Goal: Task Accomplishment & Management: Complete application form

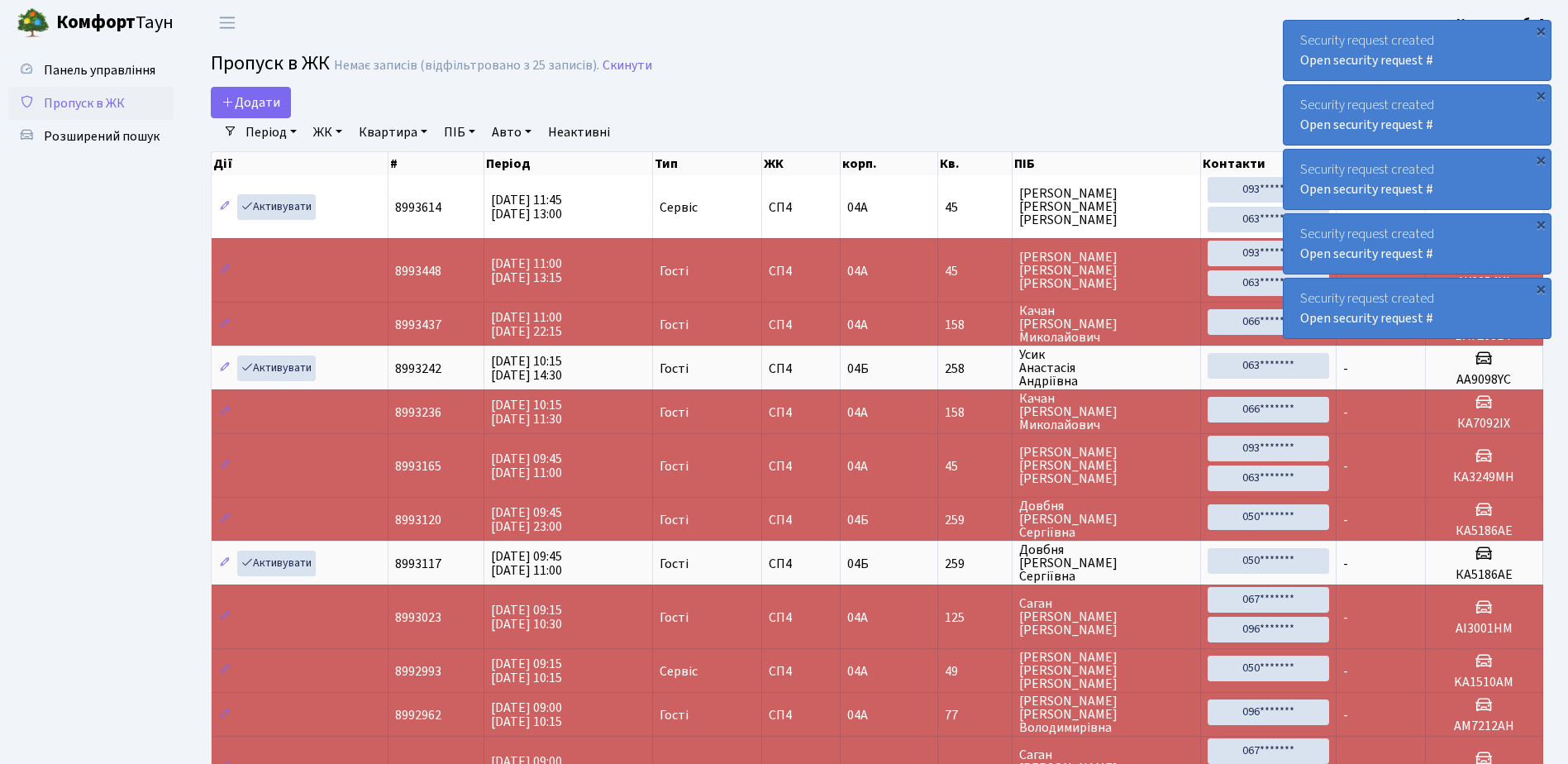
select select "25"
click at [137, 109] on link "Пропуск в ЖК" at bounding box center [91, 103] width 166 height 33
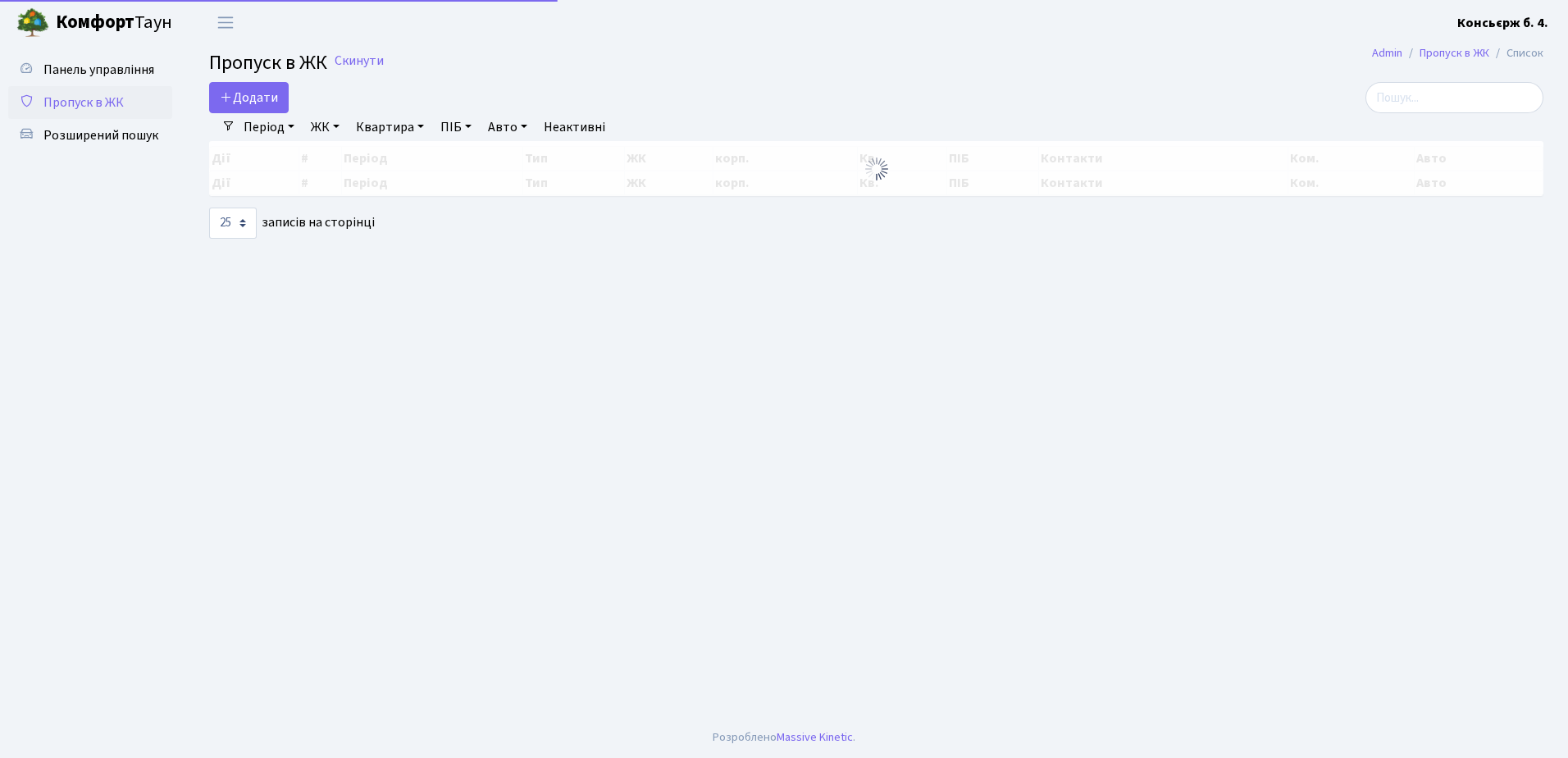
select select "25"
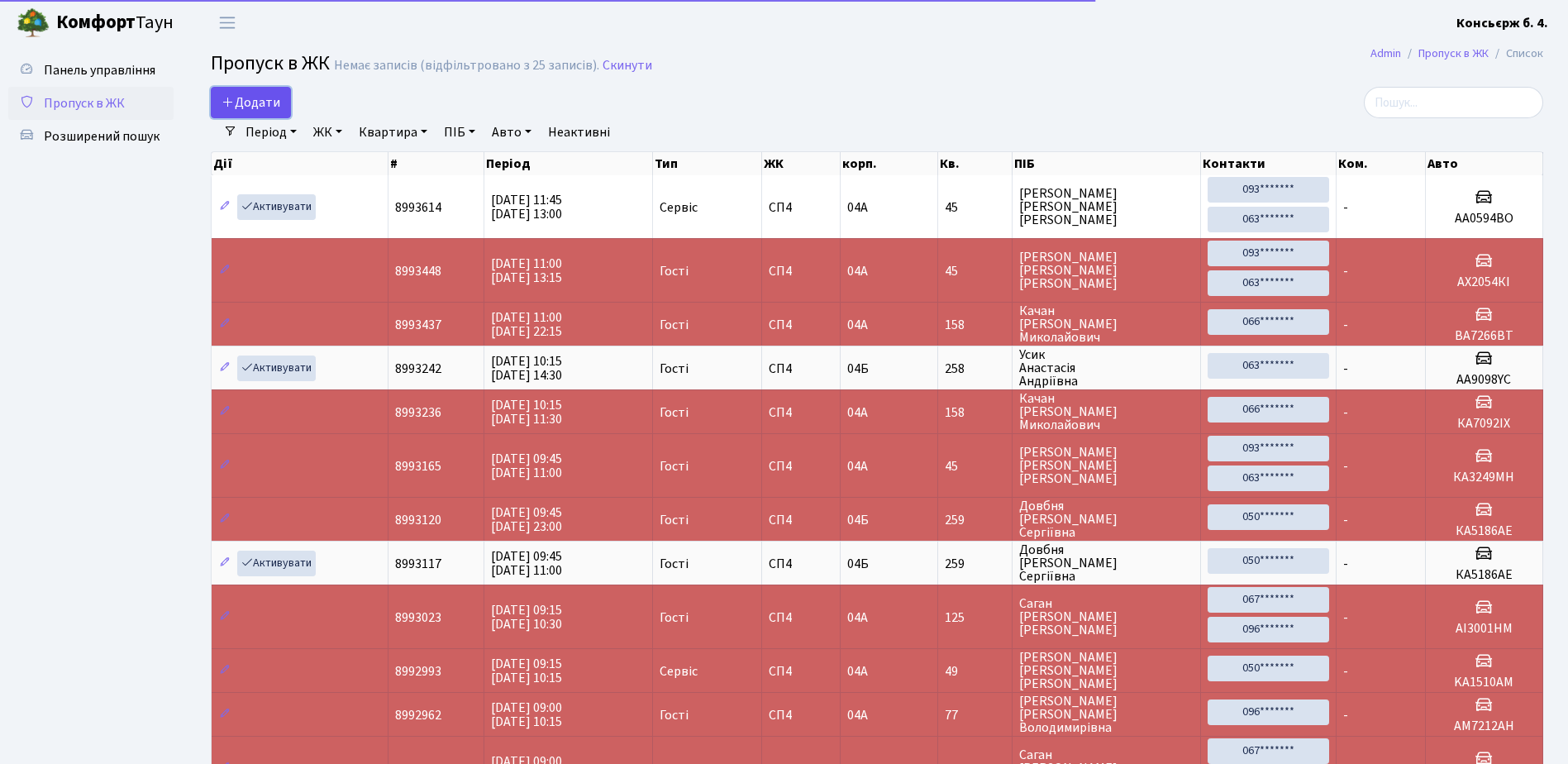
click at [257, 103] on span "Додати" at bounding box center [251, 103] width 59 height 18
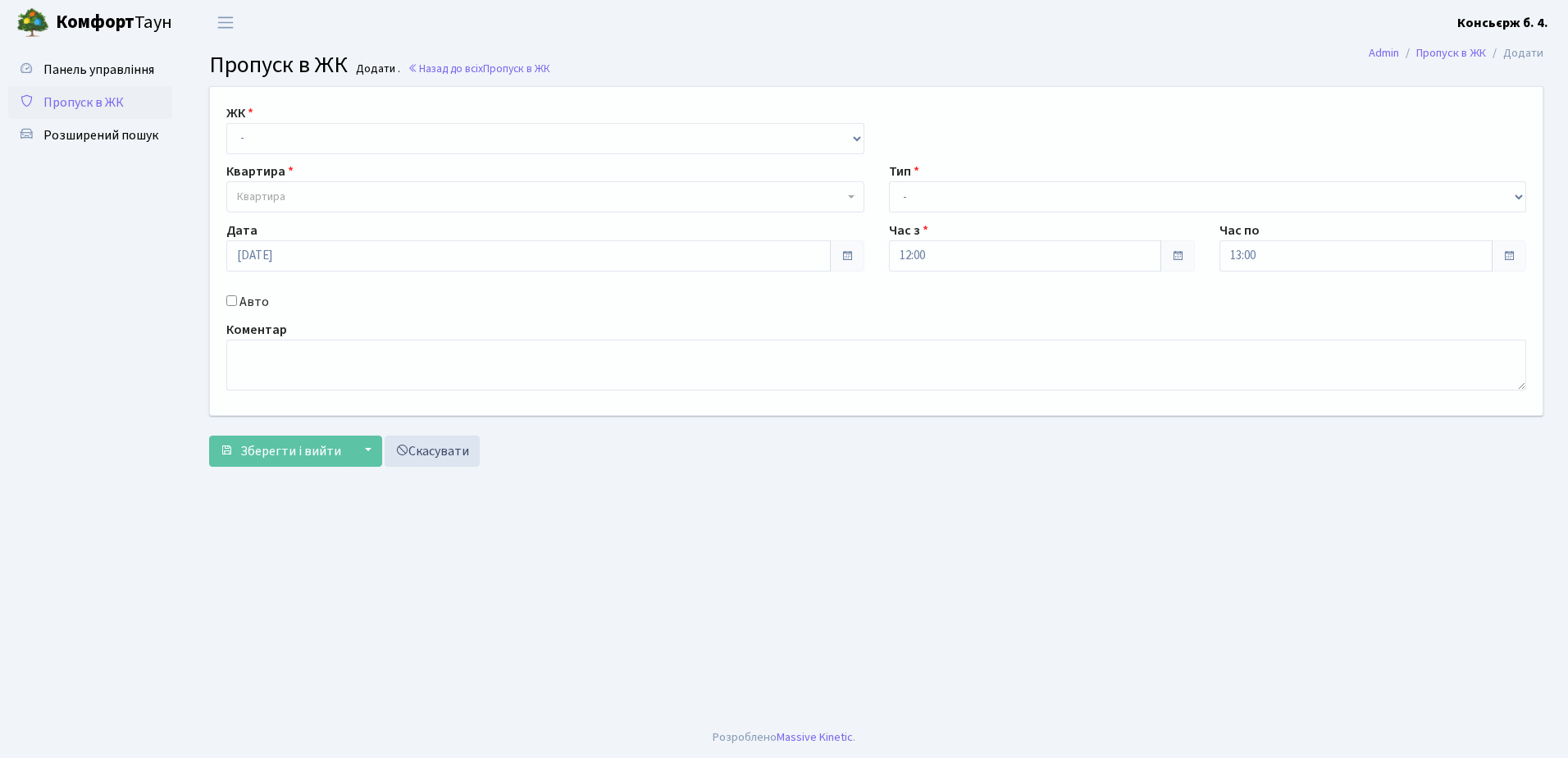
click at [274, 122] on div "ЖК - [STREET_ADDRESS]" at bounding box center [545, 129] width 663 height 51
click at [278, 145] on select "- СП4, Столичне шосе, 5" at bounding box center [545, 139] width 638 height 31
select select "325"
click at [227, 123] on select "- СП4, Столичне шосе, 5" at bounding box center [545, 139] width 638 height 31
select select
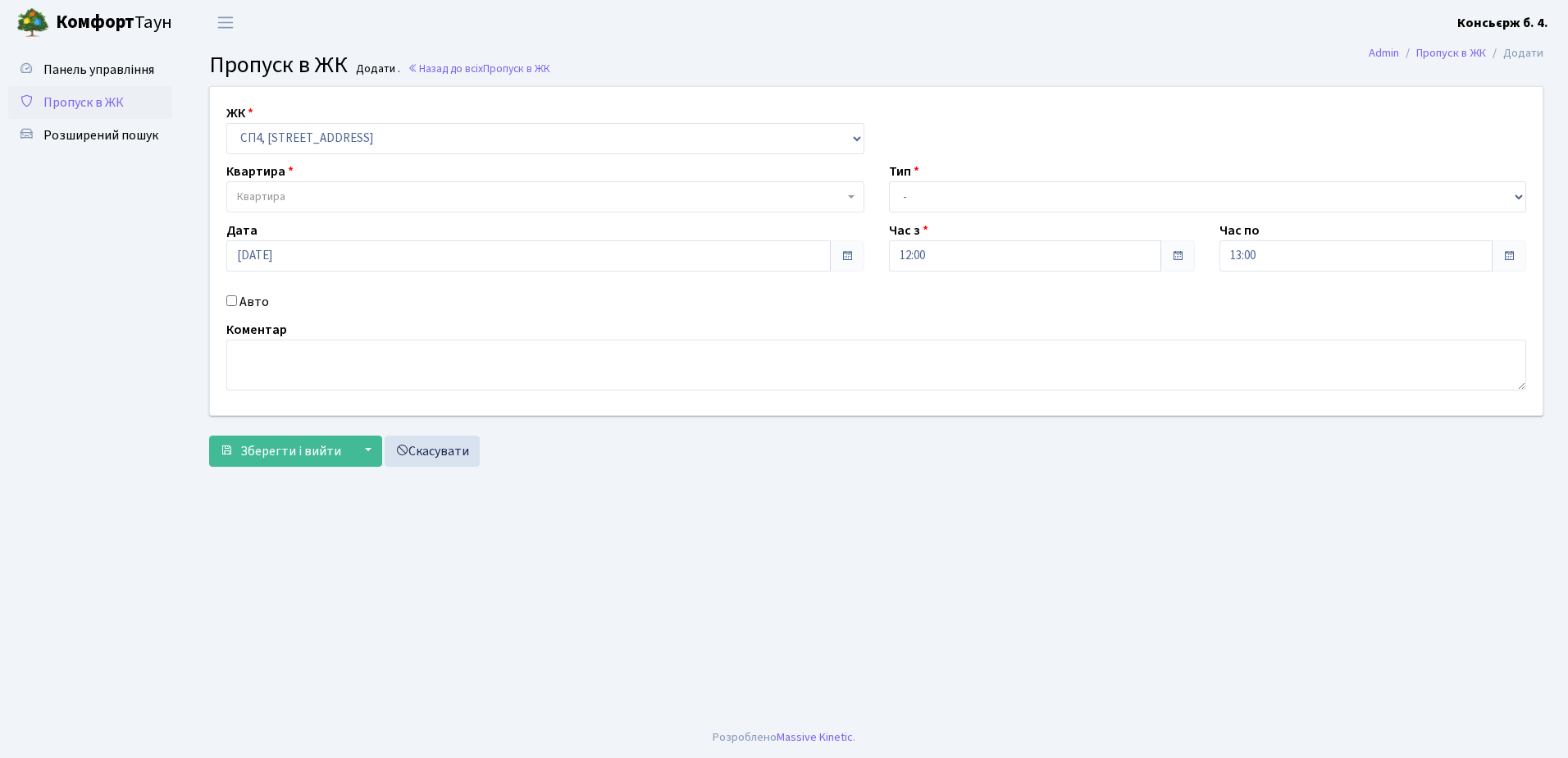
click at [301, 186] on span "Квартира" at bounding box center [545, 197] width 638 height 31
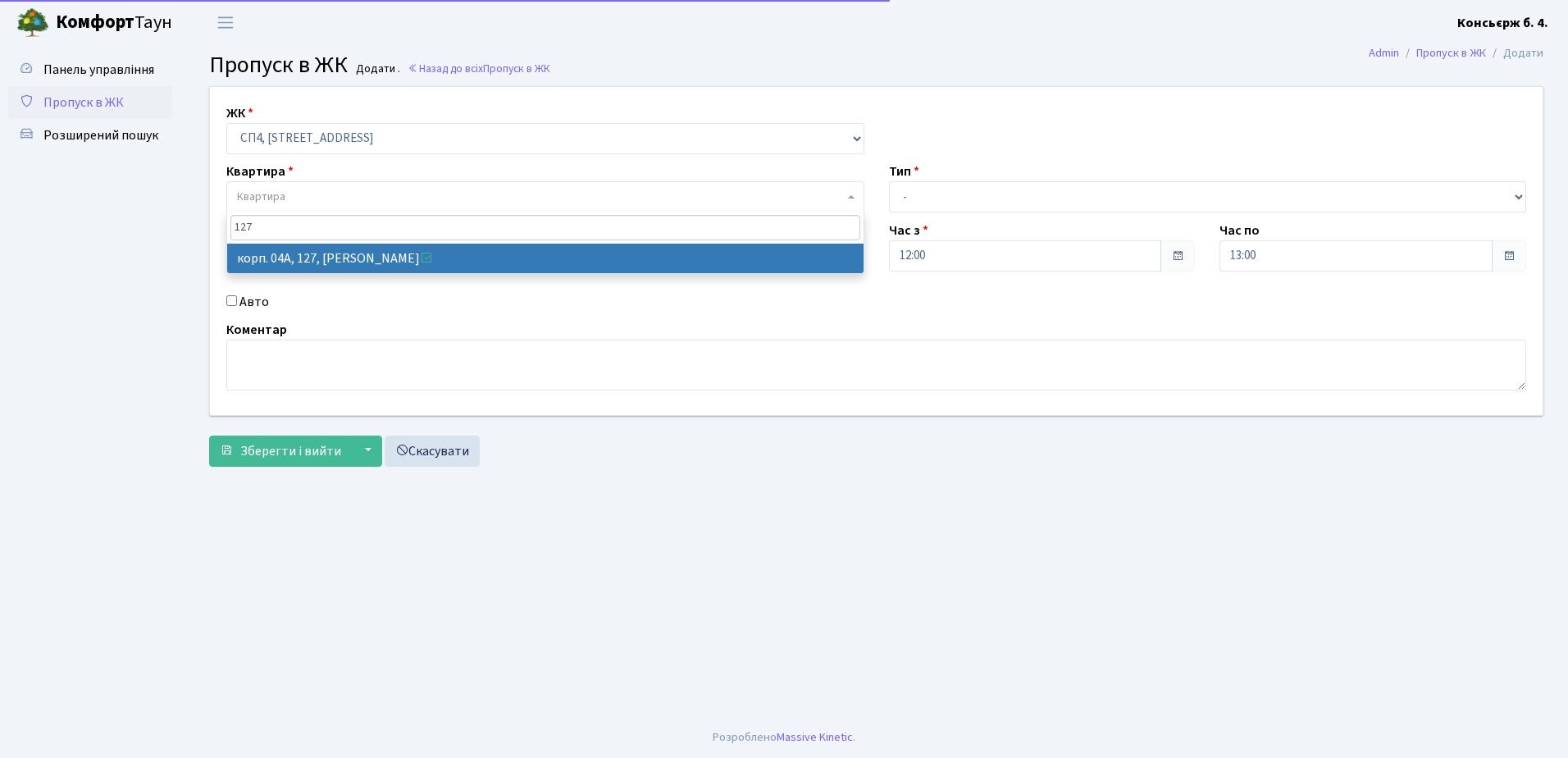
type input "127"
select select "21155"
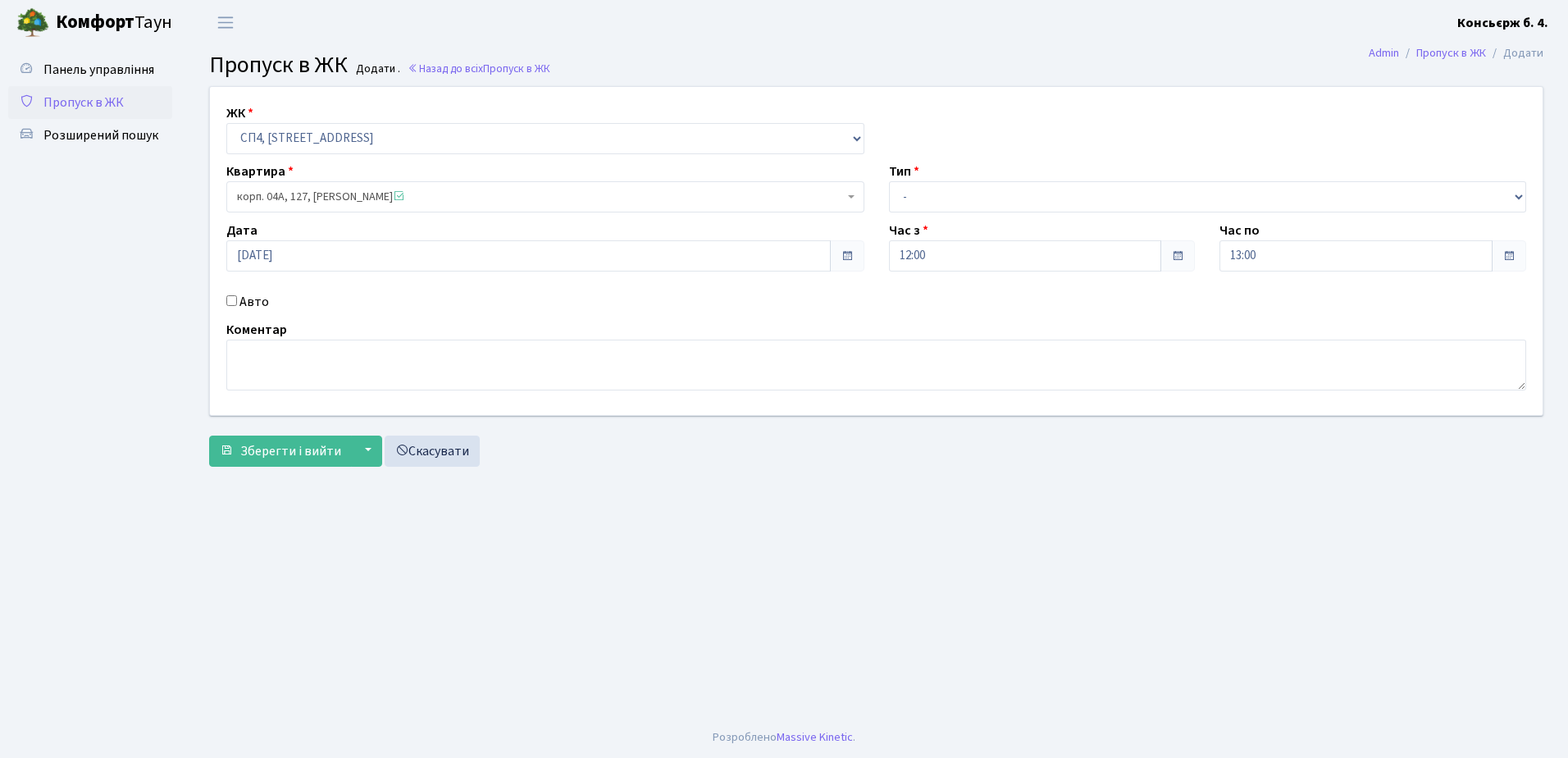
click at [84, 102] on span "Пропуск в ЖК" at bounding box center [84, 103] width 80 height 18
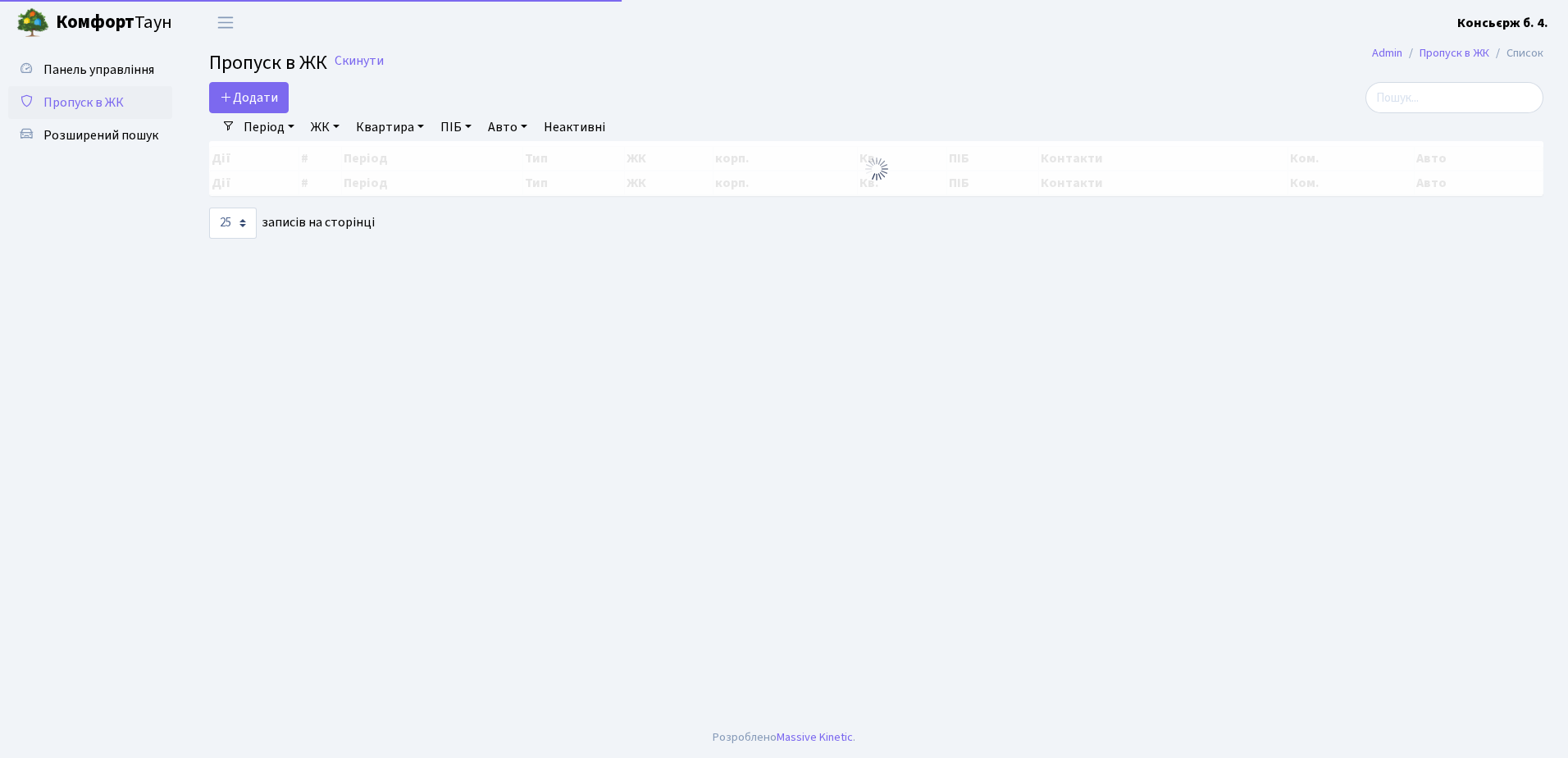
select select "25"
